Goal: Task Accomplishment & Management: Manage account settings

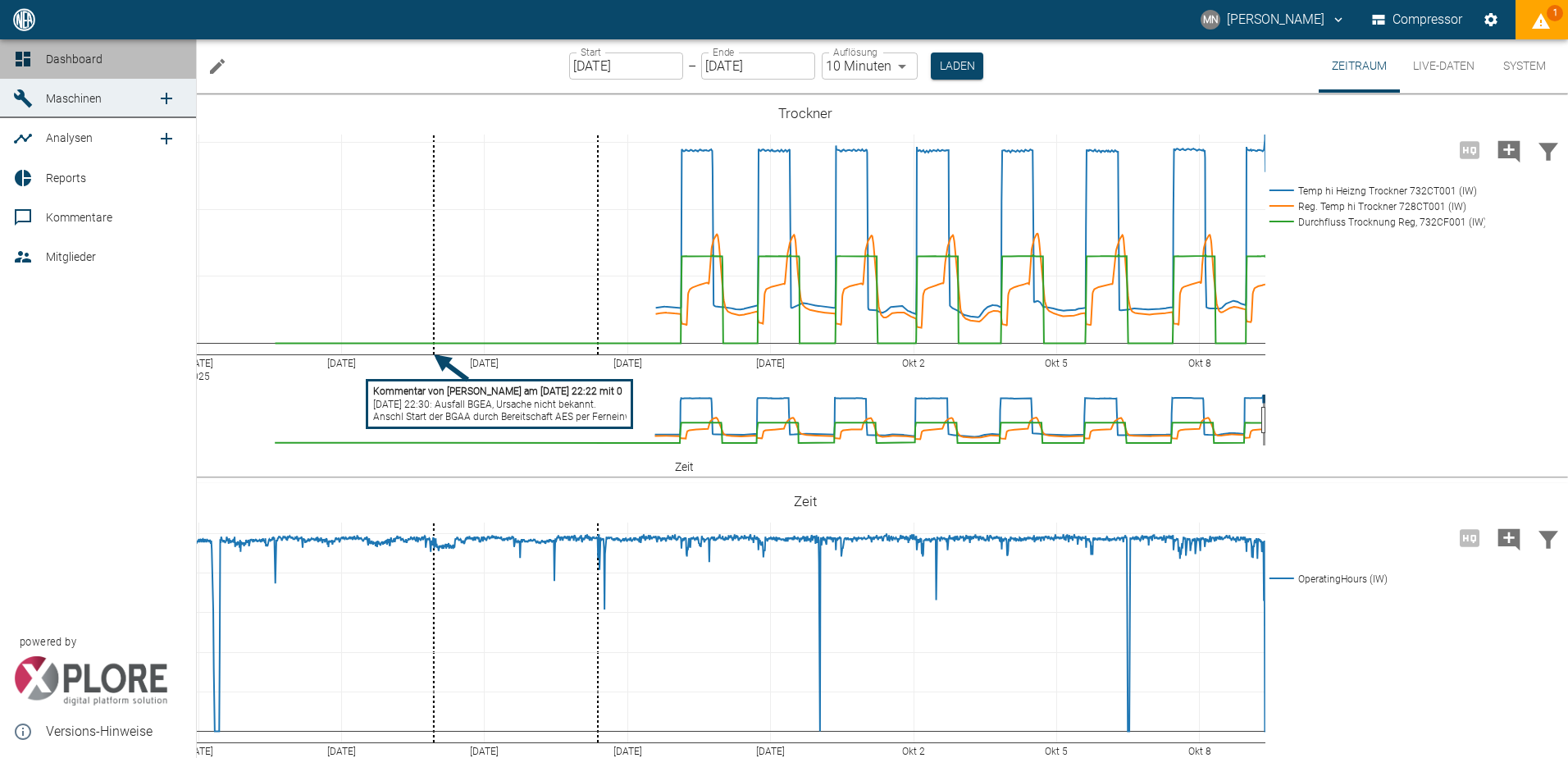
click at [24, 56] on icon at bounding box center [23, 59] width 15 height 15
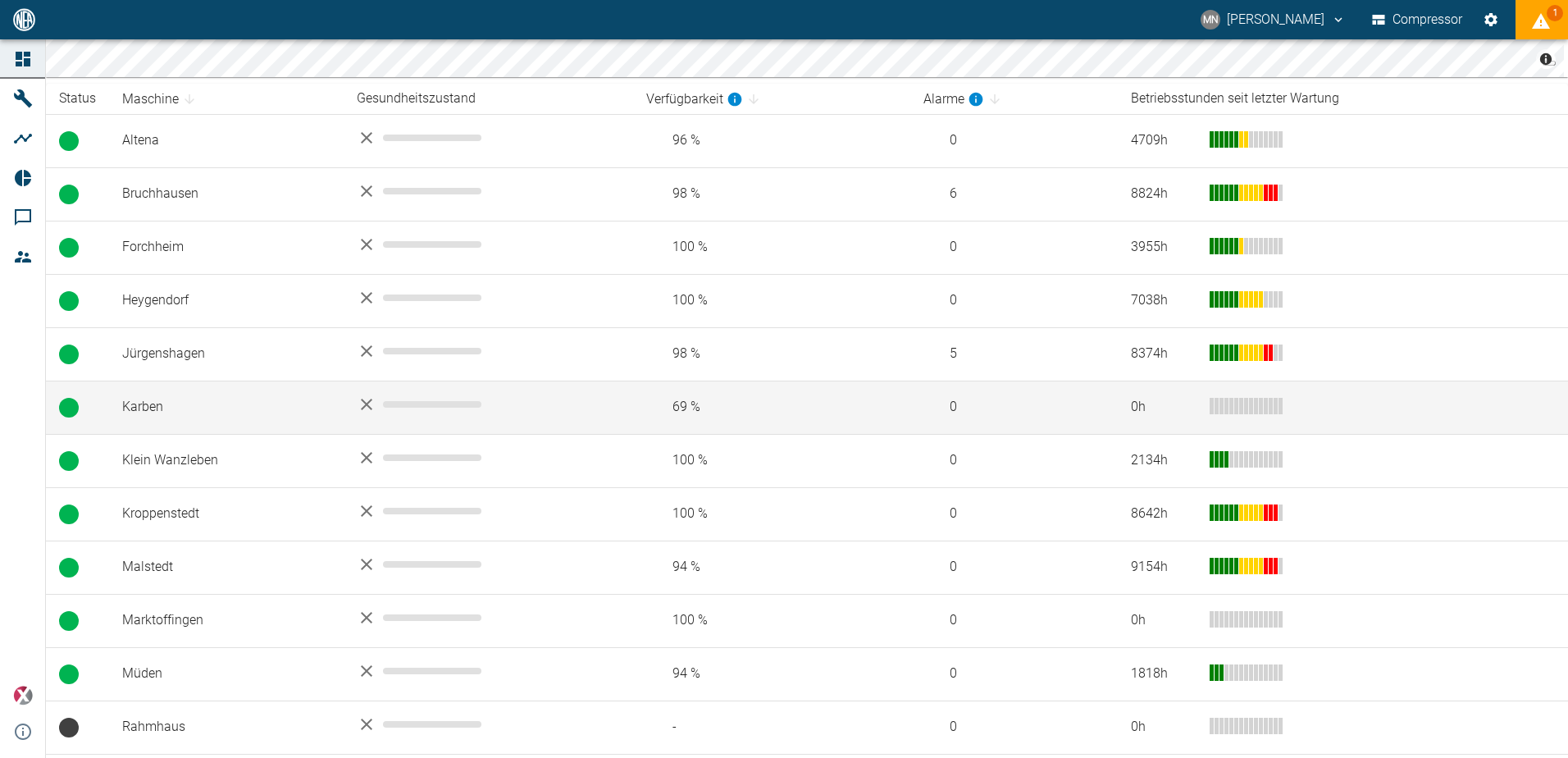
scroll to position [394, 0]
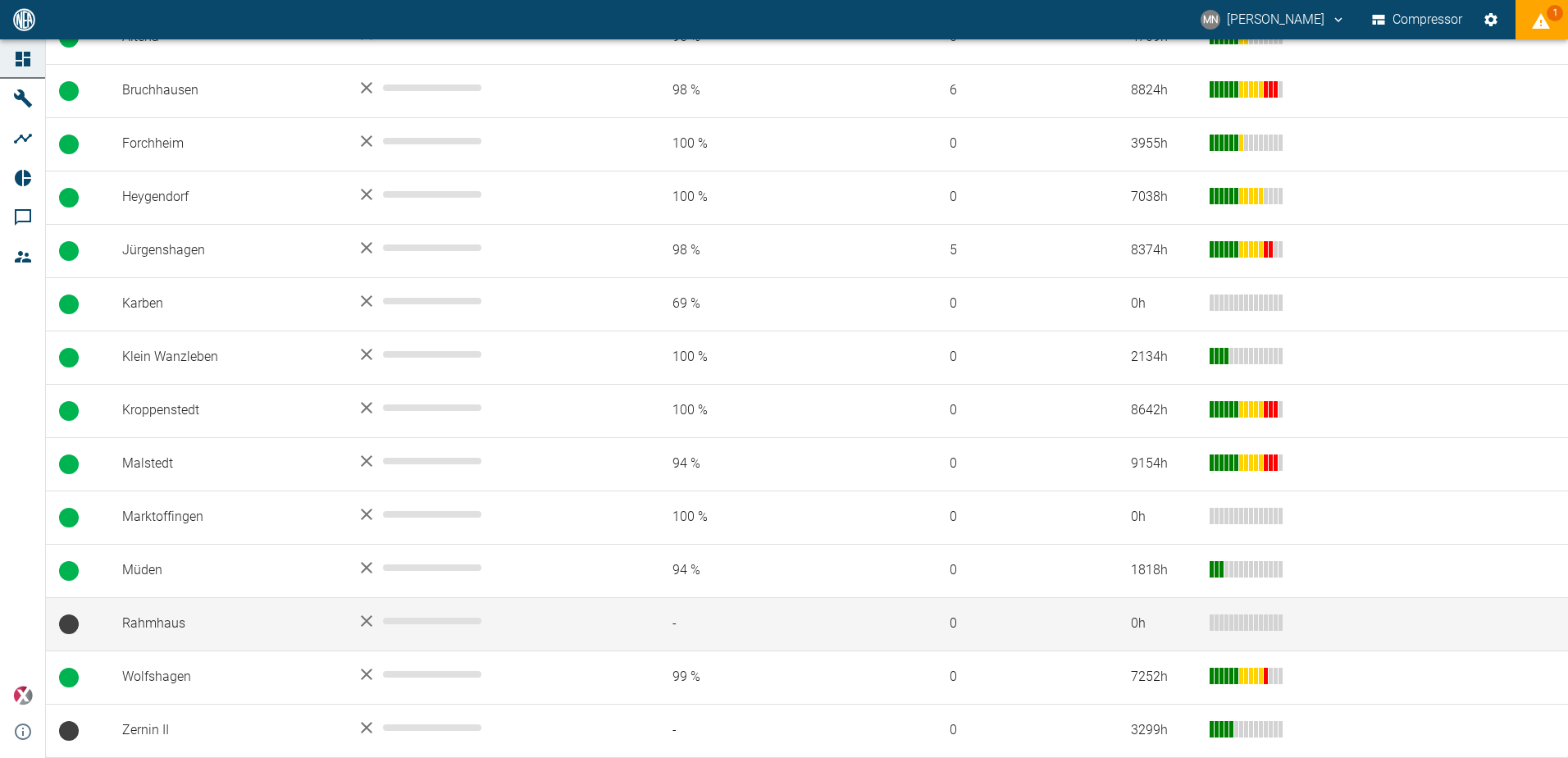
click at [213, 627] on td "Rahmhaus" at bounding box center [226, 623] width 234 height 53
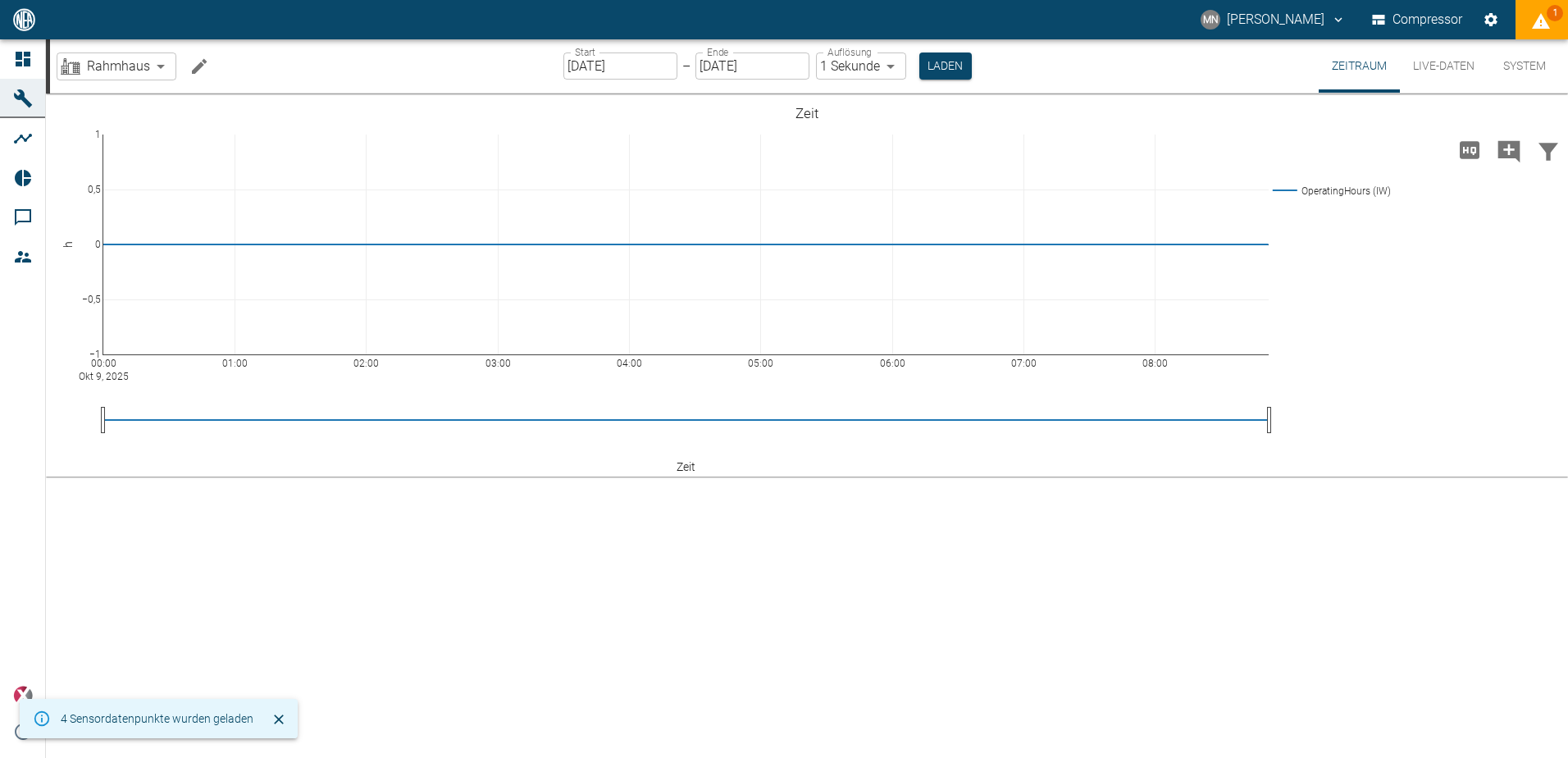
click at [199, 69] on icon "Machine bearbeiten" at bounding box center [199, 67] width 20 height 20
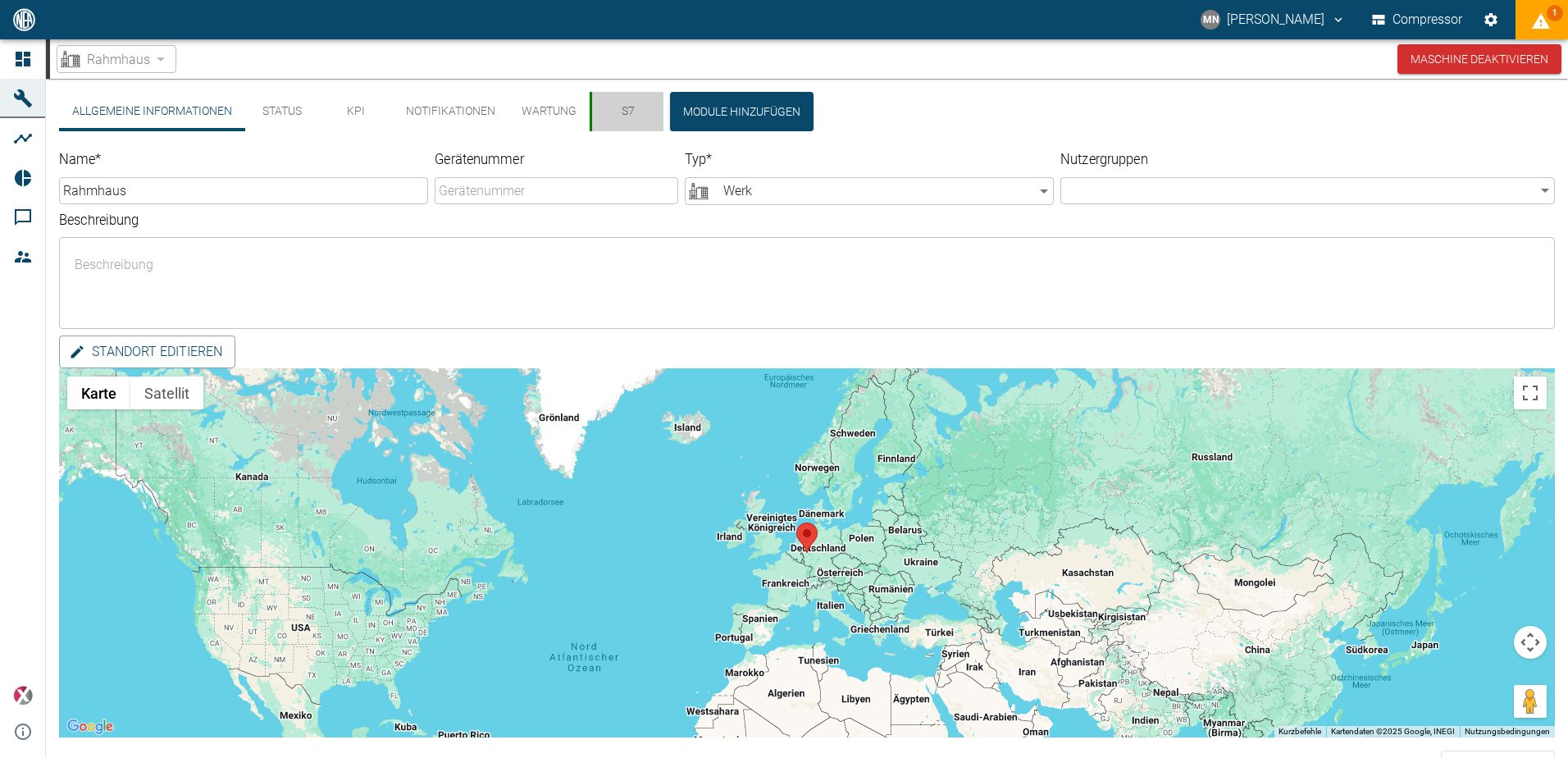
click at [623, 115] on button "S7" at bounding box center [626, 111] width 74 height 39
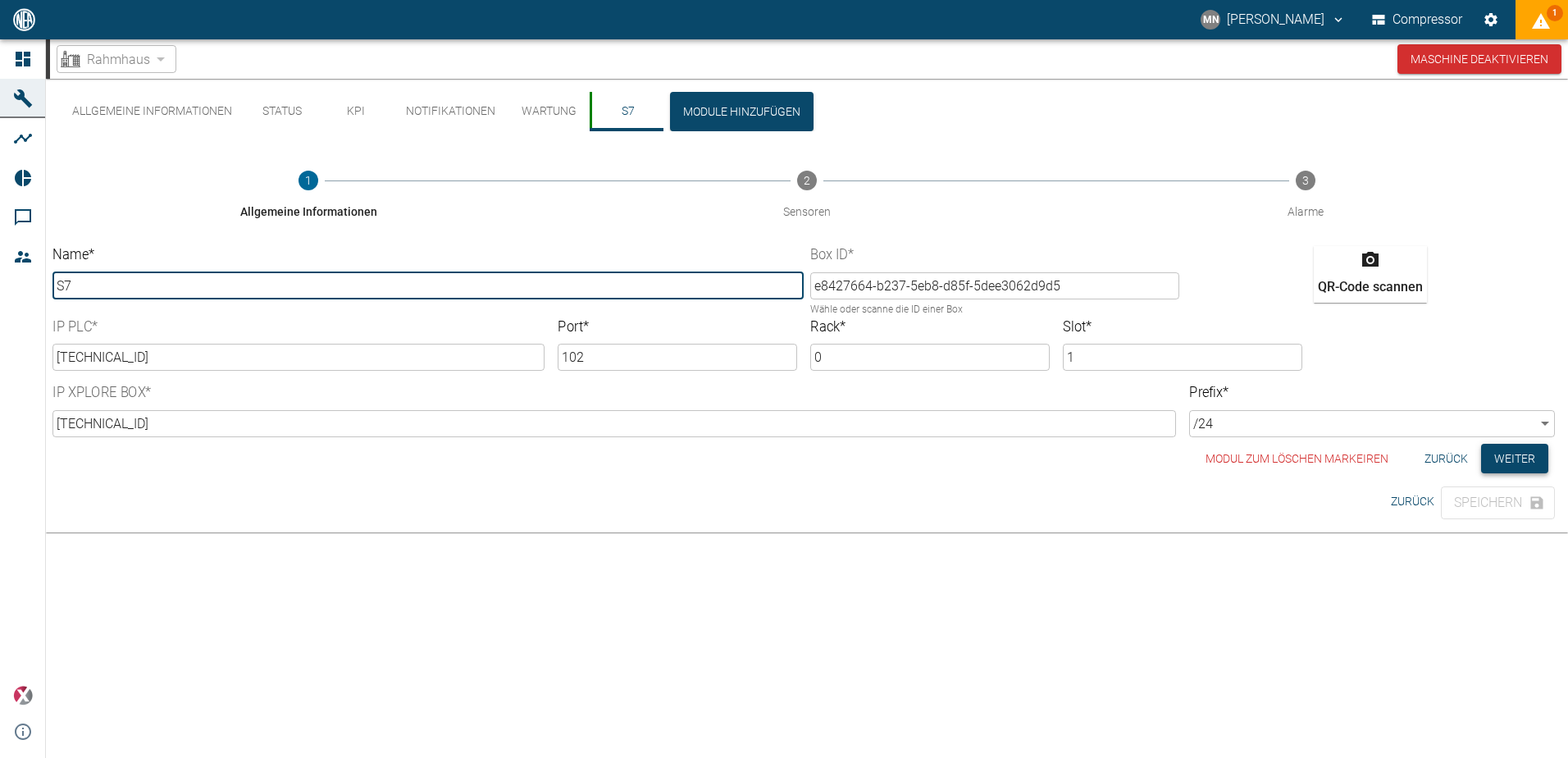
click at [1513, 468] on button "Weiter" at bounding box center [1514, 459] width 67 height 30
